Goal: Task Accomplishment & Management: Manage account settings

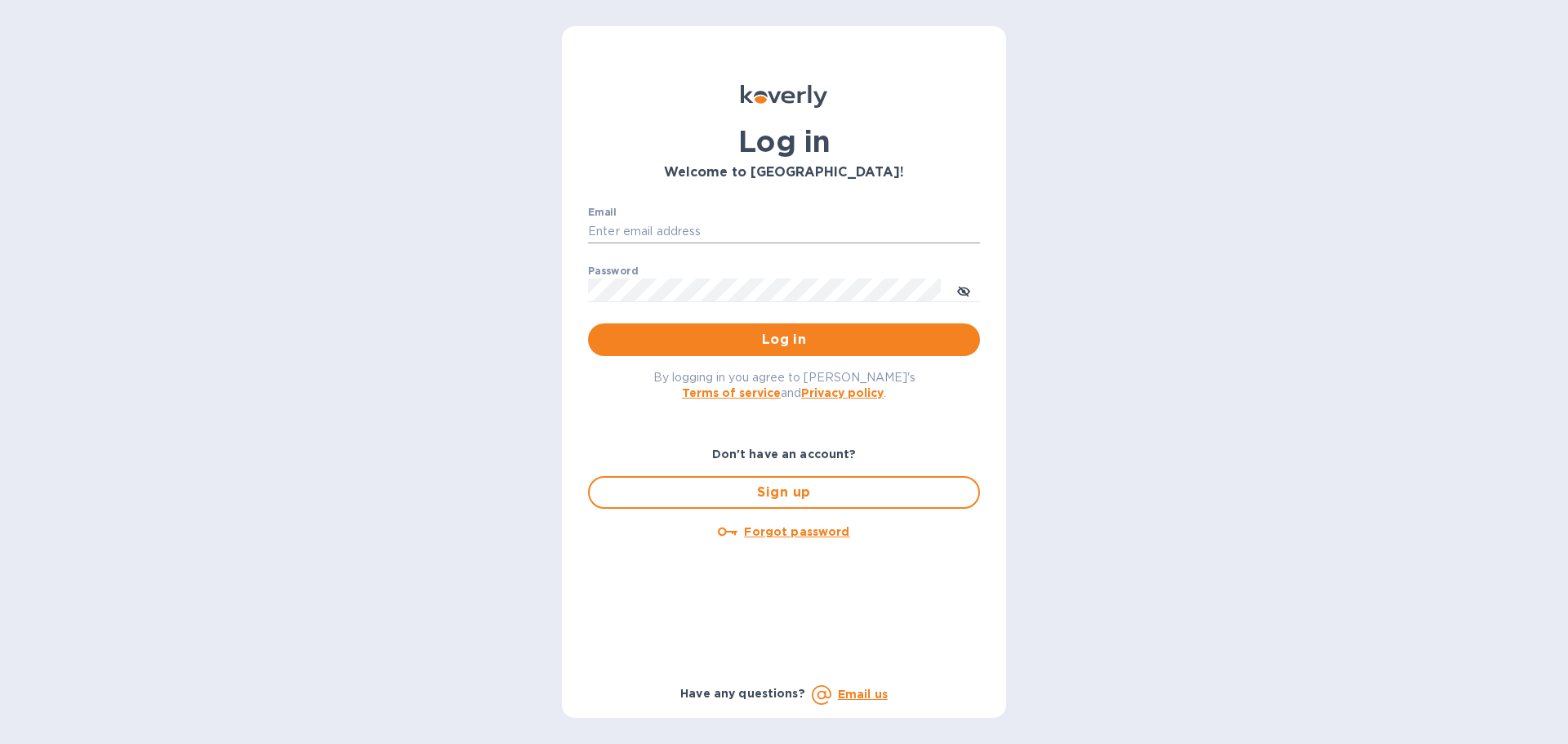
click at [677, 230] on input "Email" at bounding box center [784, 232] width 392 height 25
type input "[PERSON_NAME][EMAIL_ADDRESS][PERSON_NAME][DOMAIN_NAME]"
click at [783, 332] on span "Log in" at bounding box center [784, 340] width 366 height 20
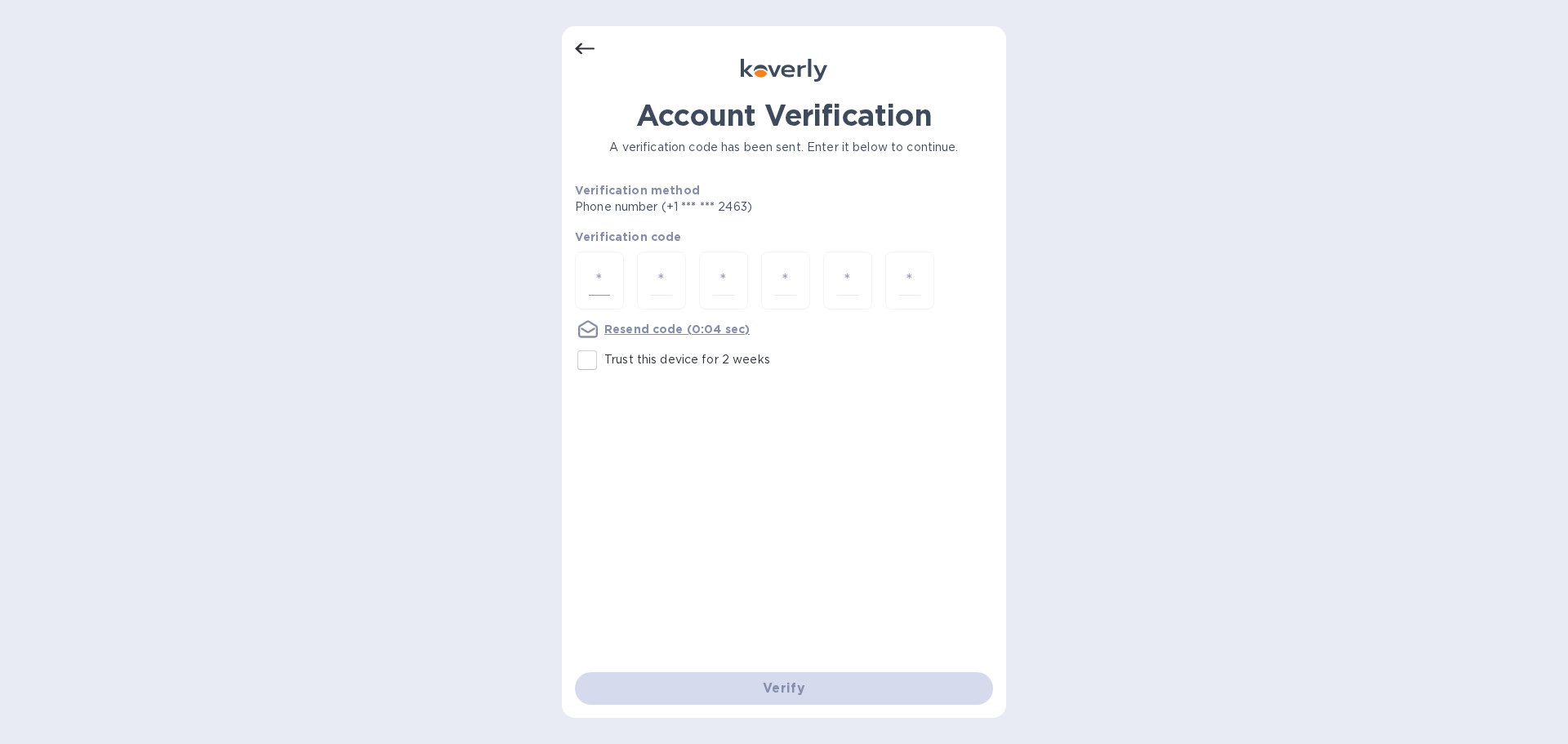
drag, startPoint x: 589, startPoint y: 289, endPoint x: 456, endPoint y: 349, distance: 145.9
click at [587, 289] on div at bounding box center [599, 280] width 49 height 58
type input "6"
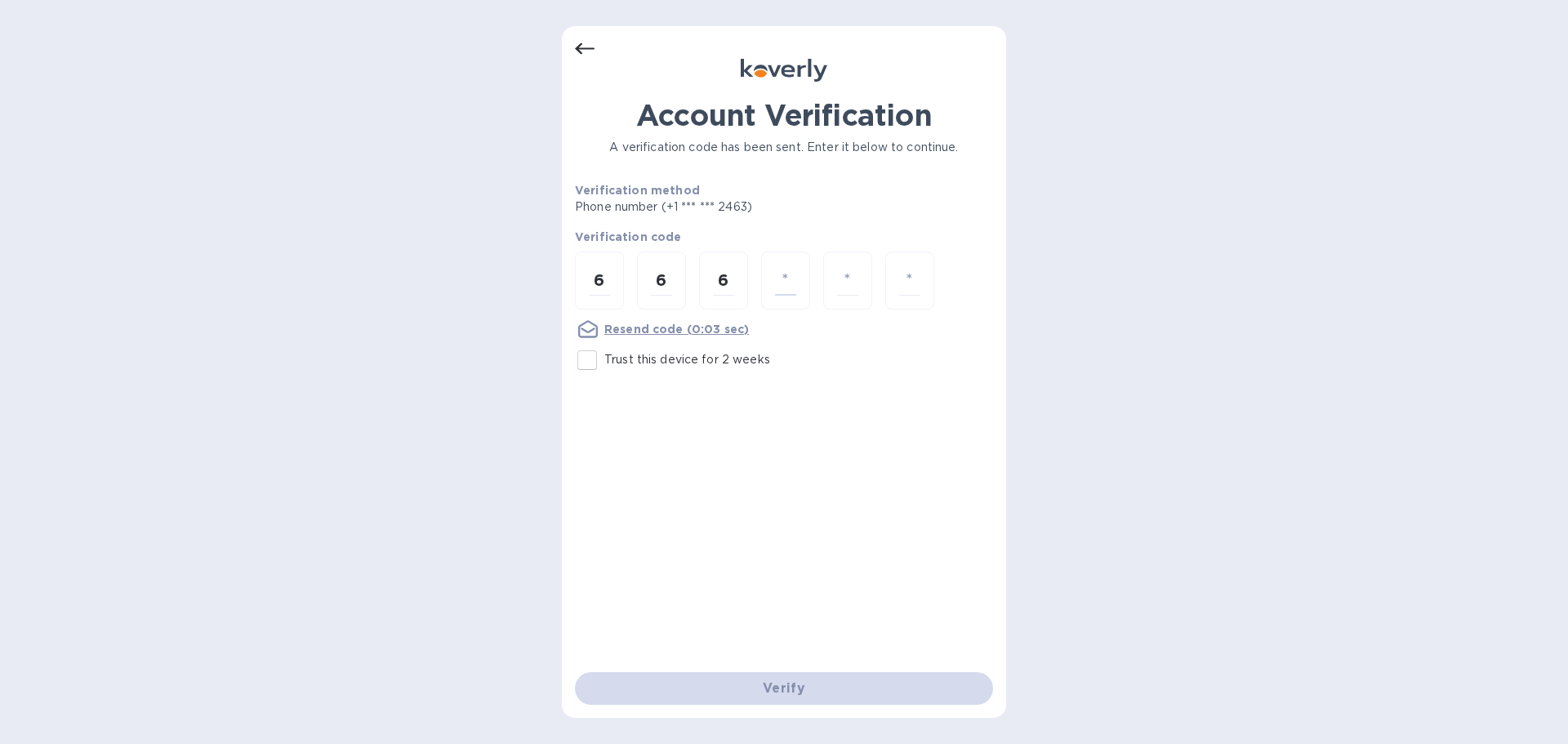
type input "0"
type input "1"
type input "5"
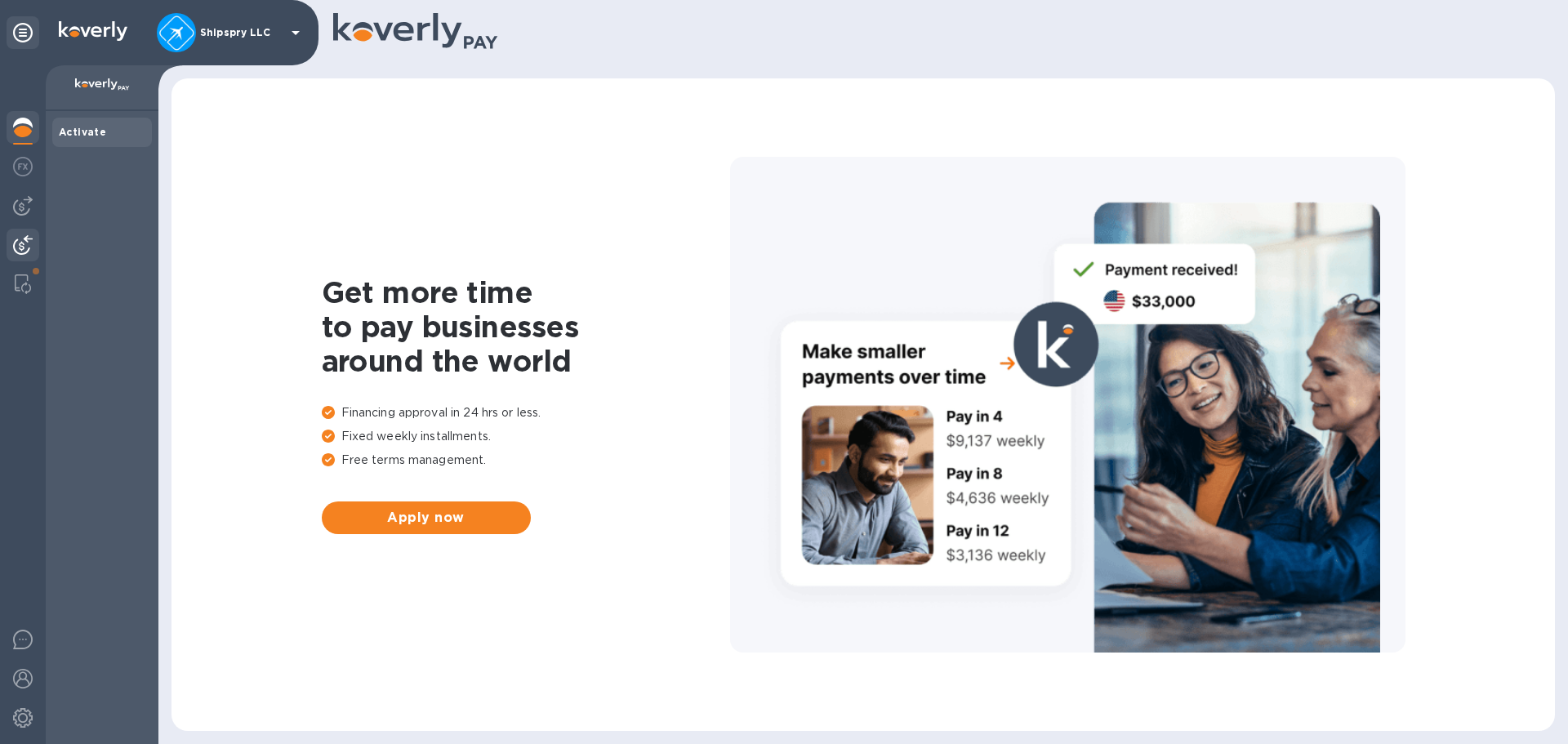
click at [26, 238] on img at bounding box center [23, 245] width 20 height 20
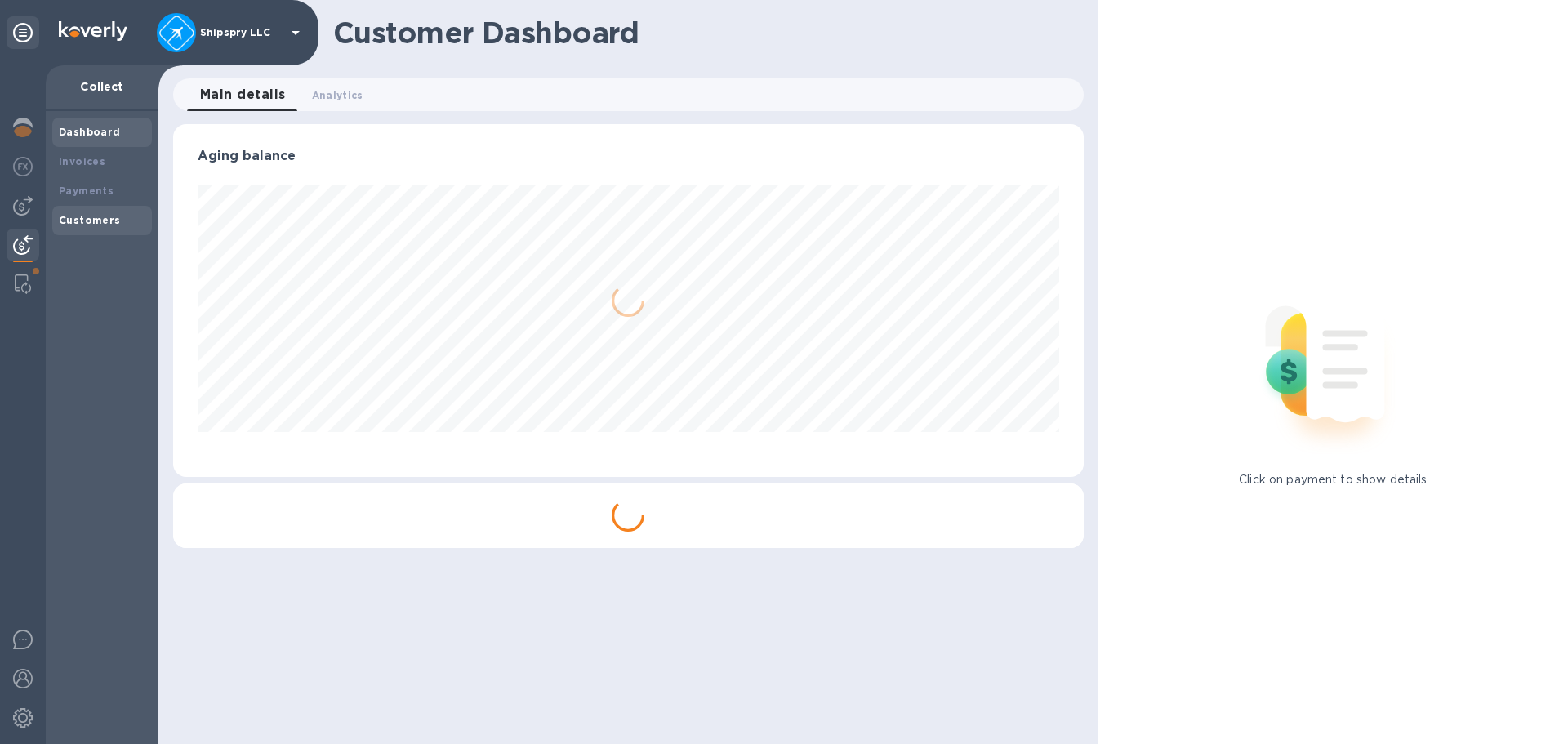
scroll to position [352, 910]
click at [97, 186] on b "Payments" at bounding box center [86, 191] width 55 height 12
